Goal: Information Seeking & Learning: Find contact information

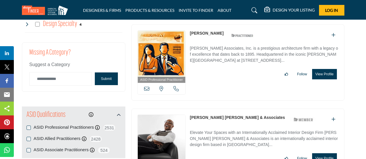
drag, startPoint x: 189, startPoint y: 112, endPoint x: 212, endPoint y: 111, distance: 22.8
click at [212, 111] on div "ASID Firm Partner ASID Firm Partners are design companies with ASID-qualified i…" at bounding box center [238, 146] width 213 height 76
drag, startPoint x: 261, startPoint y: 112, endPoint x: 190, endPoint y: 110, distance: 71.5
click at [190, 115] on div "[PERSON_NAME] [PERSON_NAME] & Associates ASID Member who supports and impacts t…" at bounding box center [254, 120] width 128 height 10
copy div "[PERSON_NAME] [PERSON_NAME] & Associates"
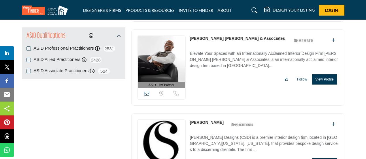
scroll to position [655, 0]
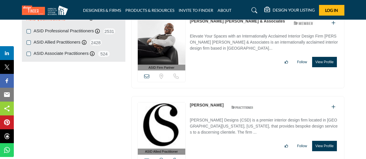
drag, startPoint x: 189, startPoint y: 101, endPoint x: 231, endPoint y: 99, distance: 42.1
click at [231, 99] on div "ASID Allied Practitioner ASID Allied Practitioners have successfully completed …" at bounding box center [238, 134] width 213 height 76
copy div "[PERSON_NAME]"
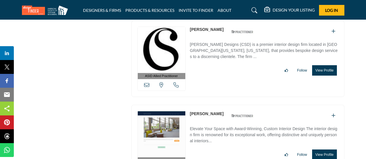
scroll to position [751, 0]
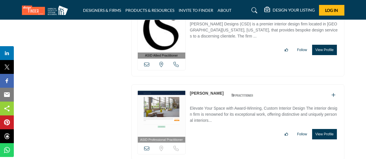
drag, startPoint x: 189, startPoint y: 86, endPoint x: 220, endPoint y: 87, distance: 31.2
click at [220, 87] on div "ASID Professional Practitioner ASID Professional Practitioners have successfull…" at bounding box center [238, 122] width 213 height 76
copy link "[PERSON_NAME]"
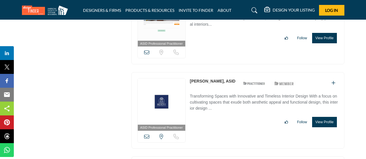
drag, startPoint x: 189, startPoint y: 74, endPoint x: 233, endPoint y: 74, distance: 43.8
click at [233, 74] on div "ASID Professional Practitioner ASID Professional Practitioners have successfull…" at bounding box center [238, 110] width 213 height 76
copy link "[PERSON_NAME], ASID"
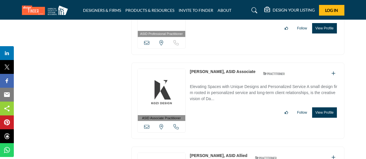
scroll to position [941, 0]
drag, startPoint x: 188, startPoint y: 63, endPoint x: 247, endPoint y: 65, distance: 59.4
click at [247, 65] on div "ASID Associate Practitioner ASID Associate Practitioners have a degree in any m…" at bounding box center [238, 100] width 213 height 76
drag, startPoint x: 223, startPoint y: 64, endPoint x: 198, endPoint y: 59, distance: 26.2
click at [198, 62] on div "ASID Associate Practitioner ASID Associate Practitioners have a degree in any m…" at bounding box center [238, 100] width 213 height 76
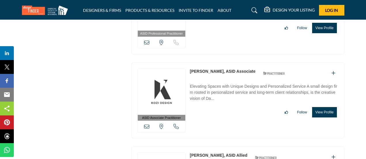
click at [192, 69] on link "[PERSON_NAME], ASID Associate" at bounding box center [223, 71] width 66 height 5
click at [210, 80] on link "Elevating Spaces with Unique Designs and Personalized Service A small design fi…" at bounding box center [264, 91] width 149 height 23
click at [217, 87] on p "Elevating Spaces with Unique Designs and Personalized Service A small design fi…" at bounding box center [264, 92] width 149 height 19
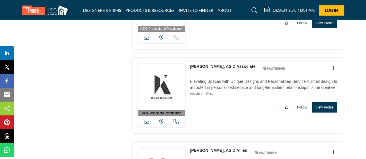
scroll to position [947, 0]
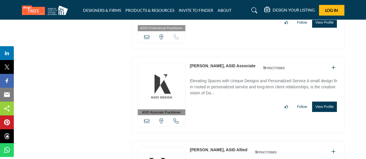
drag, startPoint x: 189, startPoint y: 59, endPoint x: 214, endPoint y: 58, distance: 25.4
click at [214, 58] on div "ASID Associate Practitioner ASID Associate Practitioners have a degree in any m…" at bounding box center [238, 95] width 213 height 76
copy link "Dawn Miksta"
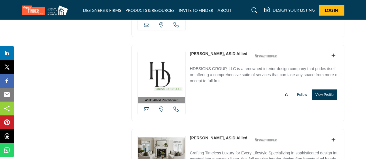
drag, startPoint x: 211, startPoint y: 72, endPoint x: 218, endPoint y: 45, distance: 28.4
click at [218, 45] on div "ASID Allied Practitioner ASID Allied Practitioners have successfully completed …" at bounding box center [238, 83] width 213 height 76
copy link "Doreen Hunter"
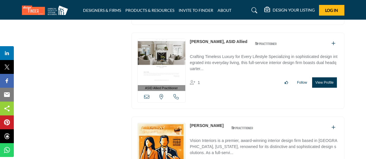
drag, startPoint x: 189, startPoint y: 32, endPoint x: 236, endPoint y: 34, distance: 46.8
click at [236, 34] on div "ASID Allied Practitioner ASID Allied Practitioners have successfully completed …" at bounding box center [238, 71] width 213 height 76
copy link "Gemma Parker-McKeon,"
drag, startPoint x: 189, startPoint y: 115, endPoint x: 215, endPoint y: 115, distance: 25.4
click at [215, 117] on div "Sorry, but this listing is on a subscription plan which does not allow users to…" at bounding box center [238, 152] width 213 height 70
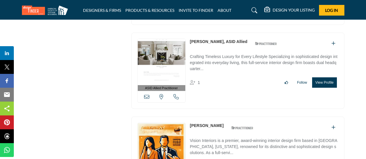
copy link "[PERSON_NAME]"
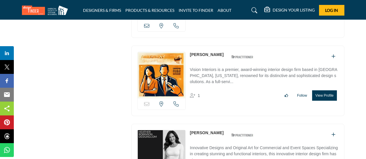
scroll to position [1235, 0]
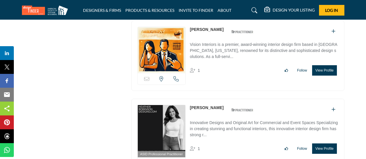
drag, startPoint x: 189, startPoint y: 97, endPoint x: 226, endPoint y: 100, distance: 36.5
click at [226, 100] on div "ASID Professional Practitioner ASID Professional Practitioners have successfull…" at bounding box center [238, 137] width 213 height 76
copy link "[PERSON_NAME]"
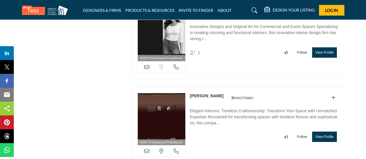
drag, startPoint x: 189, startPoint y: 85, endPoint x: 232, endPoint y: 85, distance: 43.3
click at [232, 87] on div "ASID Professional Practitioner ASID Professional Practitioners have successfull…" at bounding box center [238, 125] width 213 height 76
copy div "[PERSON_NAME]"
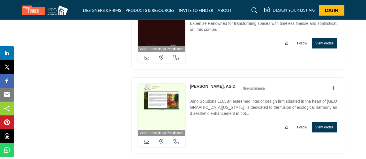
scroll to position [1427, 0]
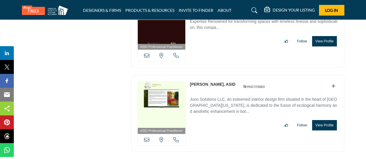
drag, startPoint x: 188, startPoint y: 72, endPoint x: 215, endPoint y: 71, distance: 26.8
click at [215, 75] on div "ASID Professional Practitioner ASID Professional Practitioners have successfull…" at bounding box center [238, 113] width 213 height 76
copy link "Joane Slusky"
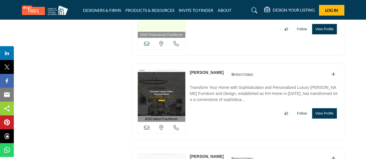
drag, startPoint x: 189, startPoint y: 59, endPoint x: 212, endPoint y: 61, distance: 23.1
click at [220, 63] on div "ASID Allied Practitioner ASID Allied Practitioners have successfully completed …" at bounding box center [238, 101] width 213 height 76
copy link "[PERSON_NAME]"
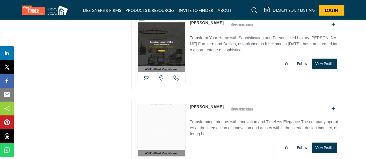
scroll to position [1618, 0]
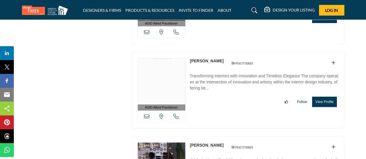
drag, startPoint x: 189, startPoint y: 45, endPoint x: 221, endPoint y: 48, distance: 32.1
click at [221, 52] on div "ASID Allied Practitioner ASID Allied Practitioners have successfully completed …" at bounding box center [238, 90] width 213 height 76
copy div "[PERSON_NAME]"
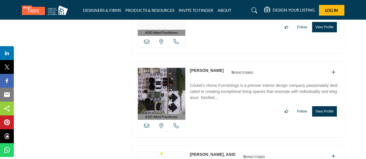
scroll to position [1714, 0]
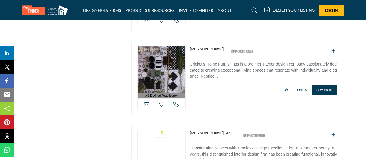
drag, startPoint x: 189, startPoint y: 33, endPoint x: 218, endPoint y: 34, distance: 28.6
click at [218, 40] on div "ASID Allied Practitioner ASID Allied Practitioners have successfully completed …" at bounding box center [238, 78] width 213 height 76
copy link "[PERSON_NAME]"
drag, startPoint x: 189, startPoint y: 119, endPoint x: 216, endPoint y: 118, distance: 26.6
click at [216, 124] on div "ASID Professional Practitioner ASID Professional Practitioners have successfull…" at bounding box center [238, 162] width 213 height 76
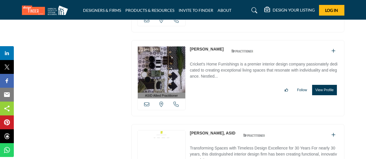
scroll to position [1811, 0]
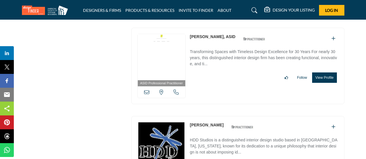
drag, startPoint x: 188, startPoint y: 109, endPoint x: 232, endPoint y: 110, distance: 44.2
click at [232, 116] on div "Sorry, but this listing is on a subscription plan which does not allow users to…" at bounding box center [238, 151] width 213 height 70
drag, startPoint x: 189, startPoint y: 123, endPoint x: 212, endPoint y: 123, distance: 22.8
click at [212, 123] on div "Sorry, but this listing is on a subscription plan which does not allow users to…" at bounding box center [238, 151] width 213 height 70
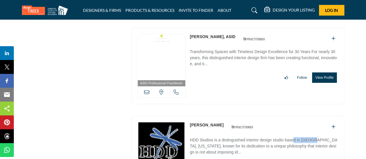
drag, startPoint x: 189, startPoint y: 124, endPoint x: 213, endPoint y: 124, distance: 23.9
click at [213, 124] on div "Sorry, but this listing is on a subscription plan which does not allow users to…" at bounding box center [238, 151] width 213 height 70
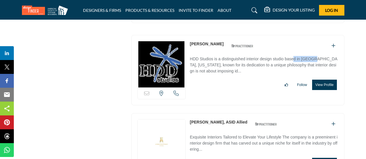
scroll to position [1906, 0]
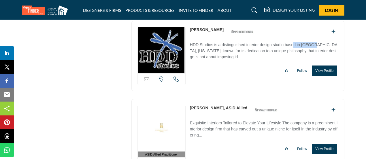
drag, startPoint x: 188, startPoint y: 91, endPoint x: 217, endPoint y: 91, distance: 29.4
click at [217, 99] on div "ASID Allied Practitioner ASID Allied Practitioners have successfully completed …" at bounding box center [238, 137] width 213 height 76
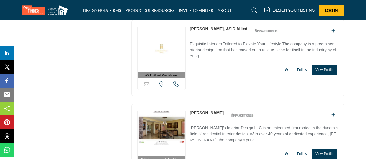
scroll to position [2002, 0]
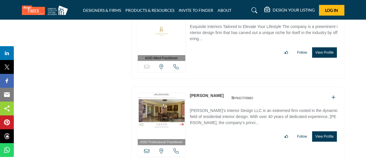
drag, startPoint x: 189, startPoint y: 78, endPoint x: 218, endPoint y: 79, distance: 29.1
click at [218, 87] on div "ASID Professional Practitioner ASID Professional Practitioners have successfull…" at bounding box center [238, 125] width 213 height 76
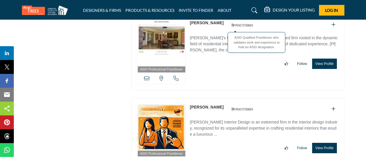
scroll to position [2090, 0]
